Goal: Information Seeking & Learning: Compare options

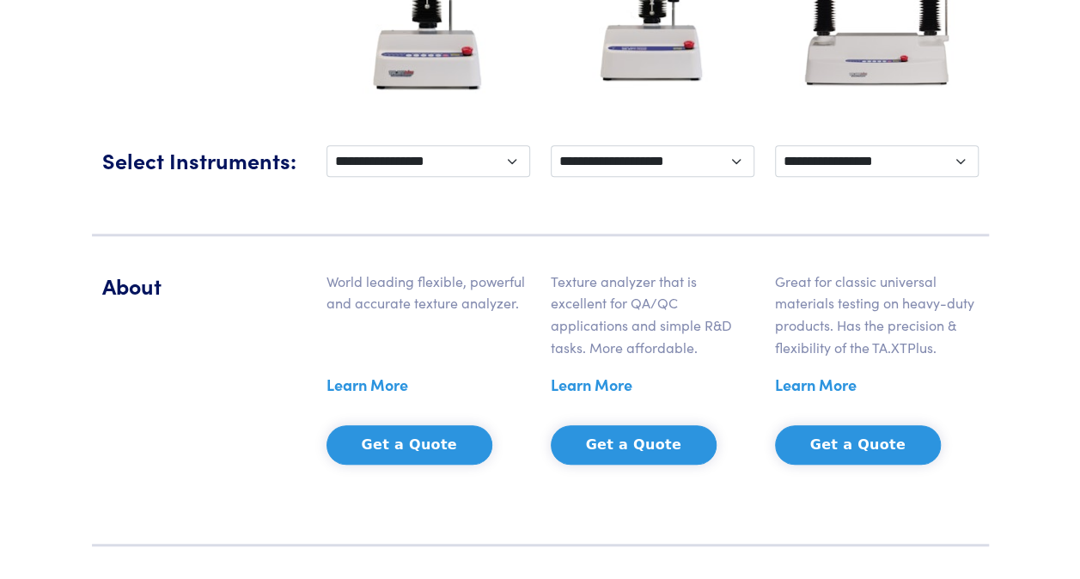
scroll to position [601, 0]
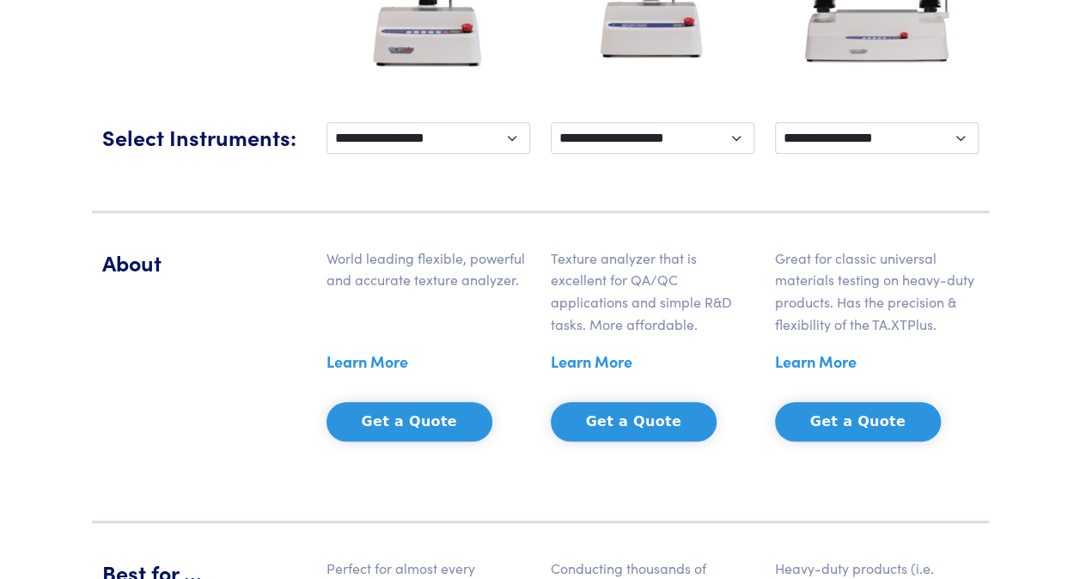
click at [103, 94] on div "**********" at bounding box center [540, 150] width 897 height 125
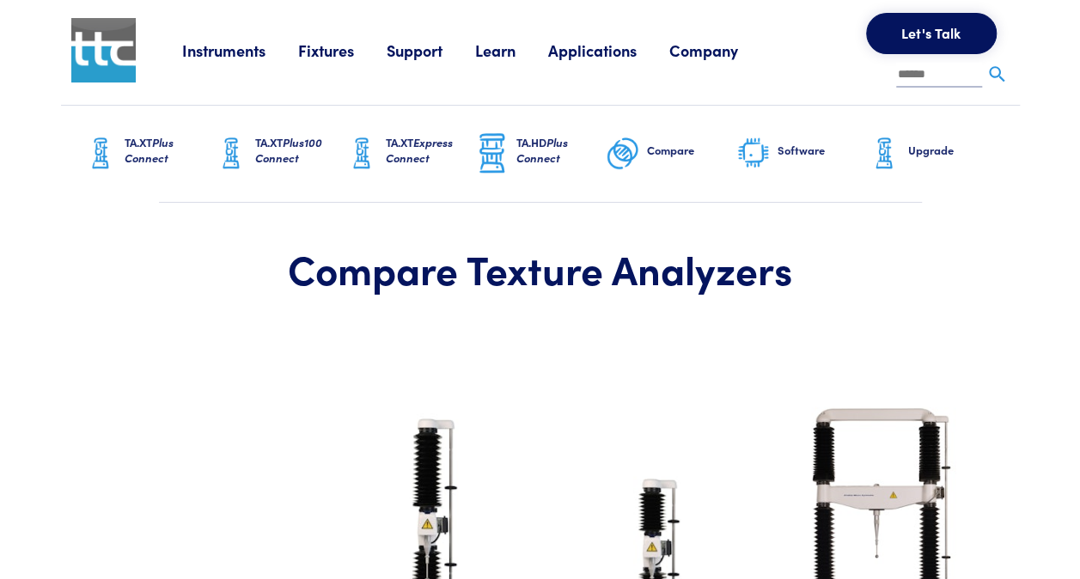
scroll to position [0, 0]
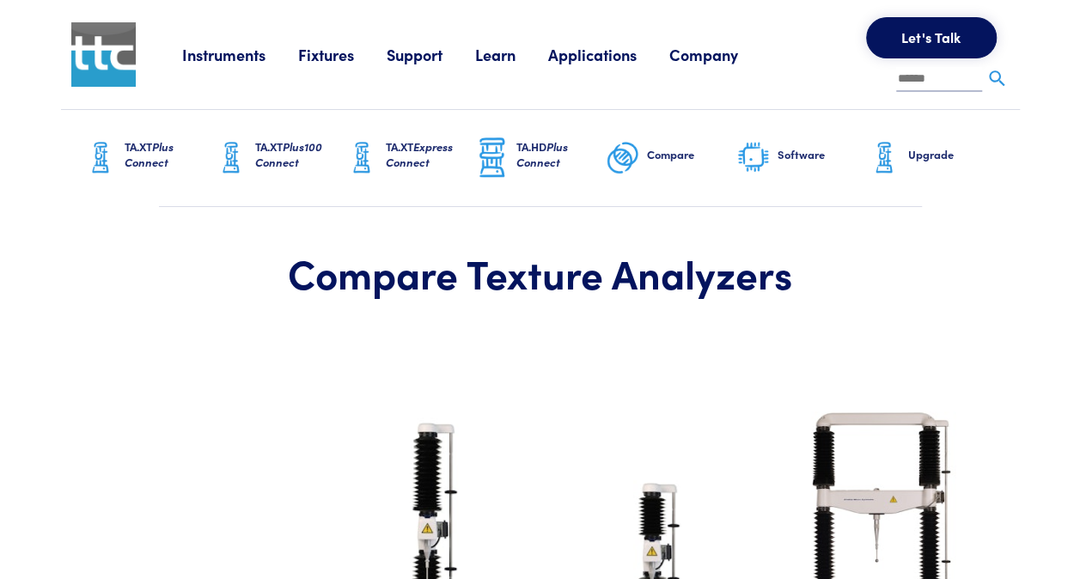
click at [748, 151] on img at bounding box center [753, 158] width 34 height 36
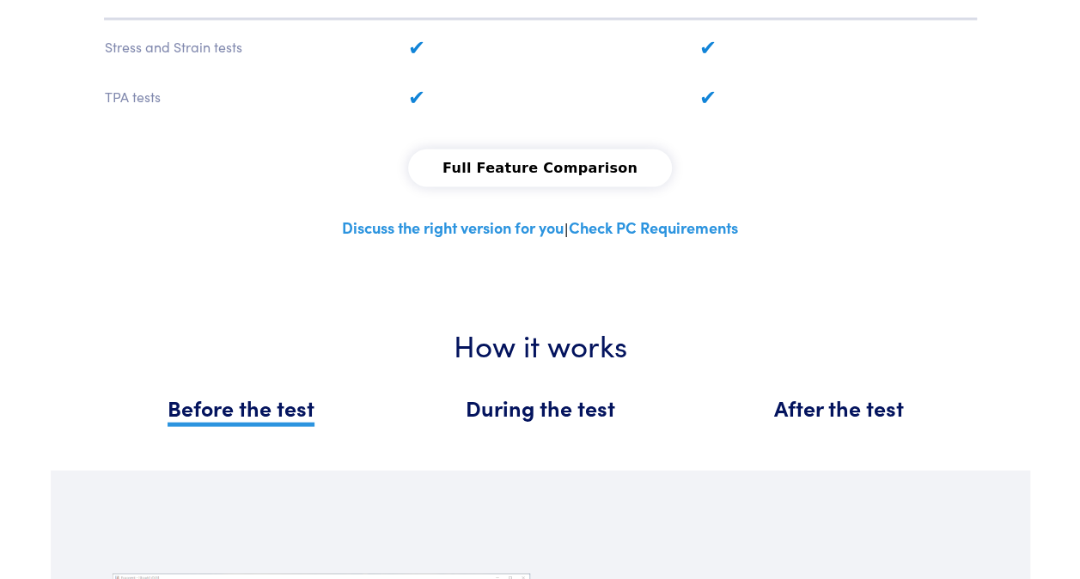
scroll to position [1633, 0]
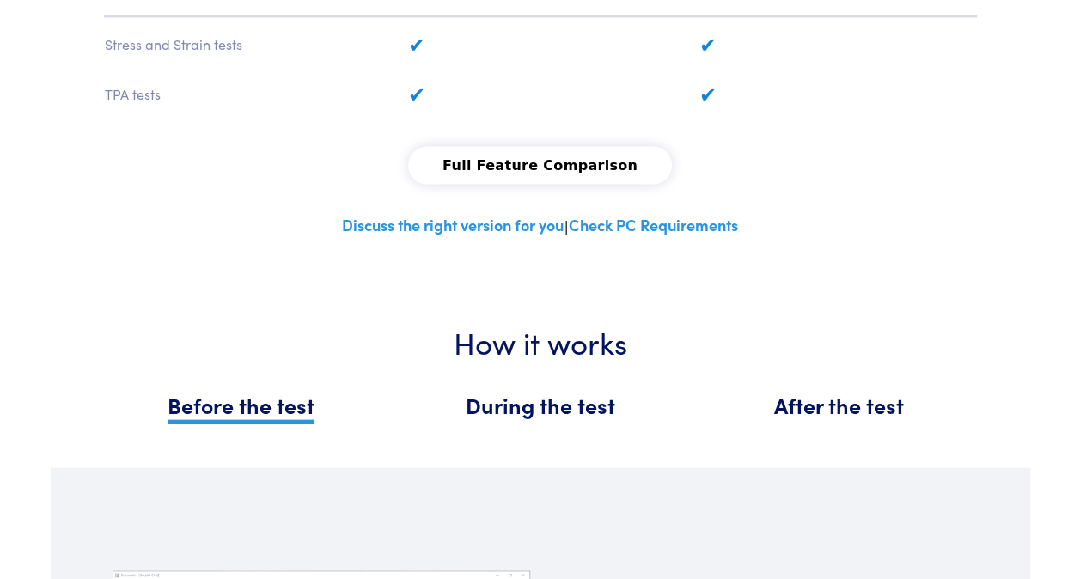
click at [486, 167] on button "Full Feature Comparison" at bounding box center [540, 166] width 264 height 38
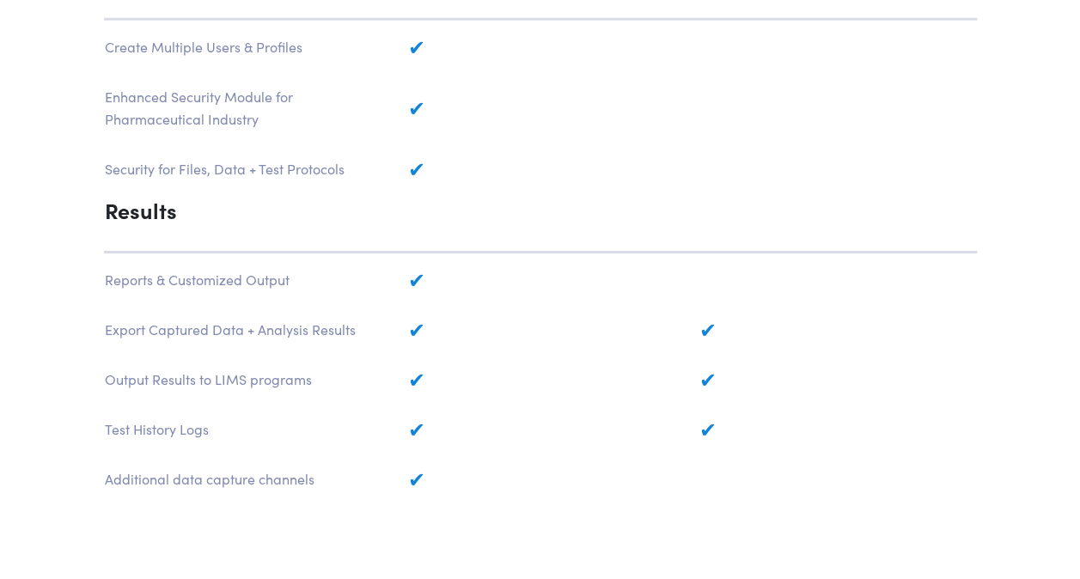
scroll to position [2493, 0]
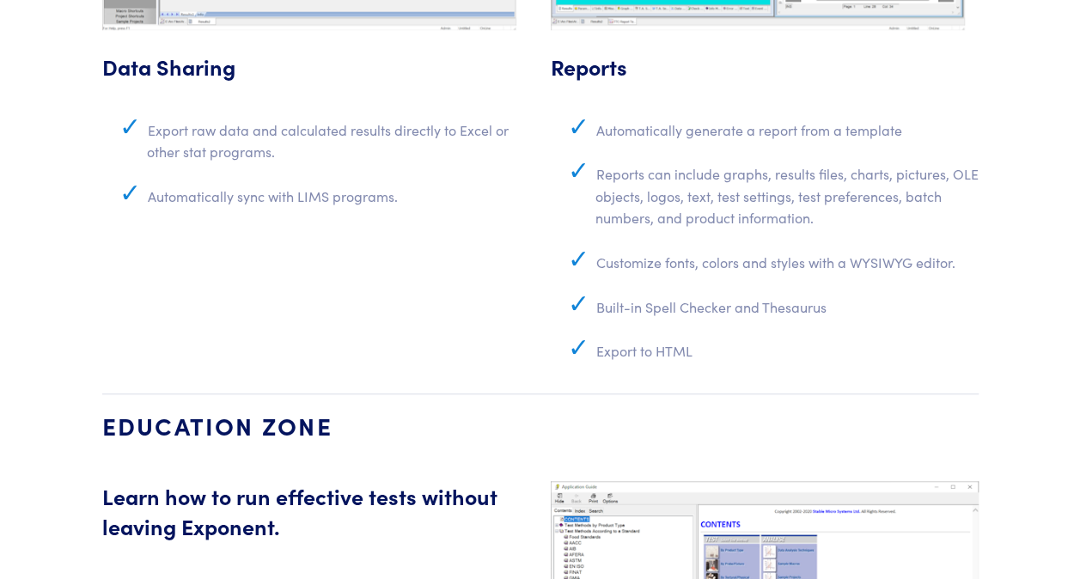
scroll to position [7077, 0]
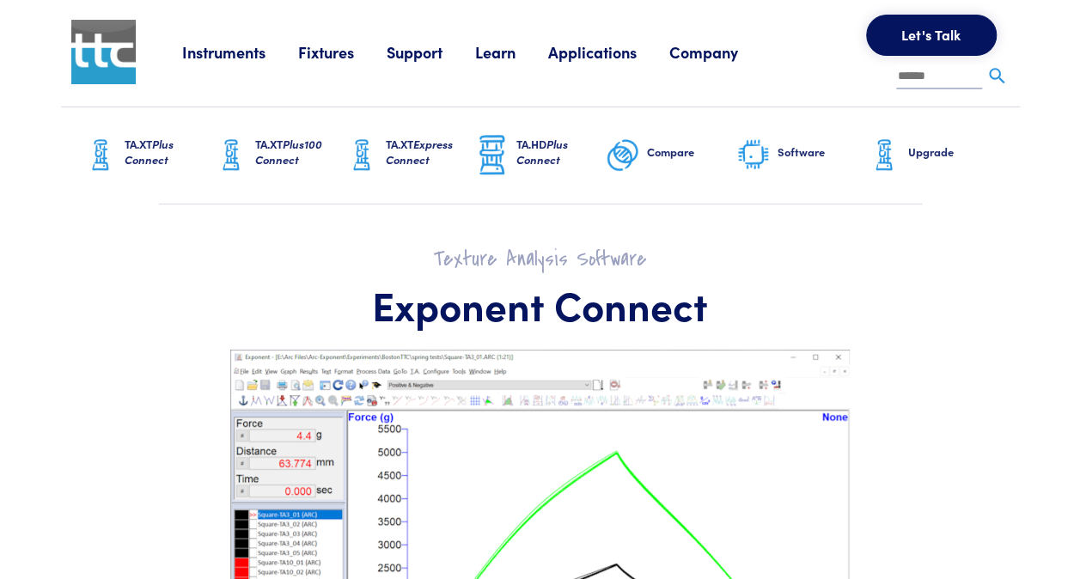
scroll to position [0, 0]
